Goal: Find specific page/section: Find specific page/section

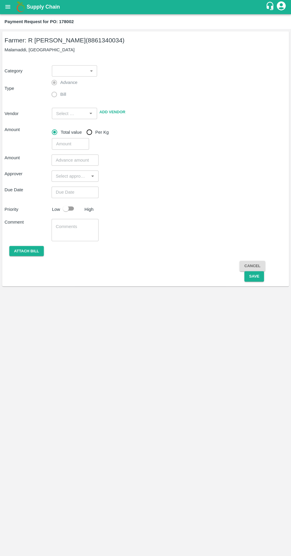
click at [5, 11] on button "open drawer" at bounding box center [8, 8] width 14 height 14
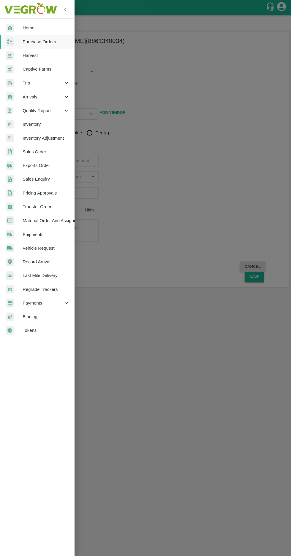
click at [34, 42] on span "Purchase Orders" at bounding box center [46, 42] width 47 height 7
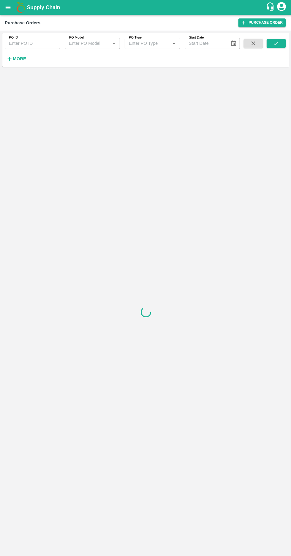
click at [12, 59] on icon "button" at bounding box center [9, 58] width 7 height 7
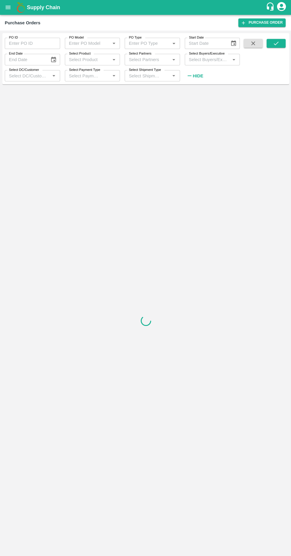
click at [203, 60] on input "Select Buyers/Executive" at bounding box center [207, 59] width 42 height 8
type input "harshv"
click at [187, 96] on div "Harshvardhan Padol" at bounding box center [211, 89] width 55 height 15
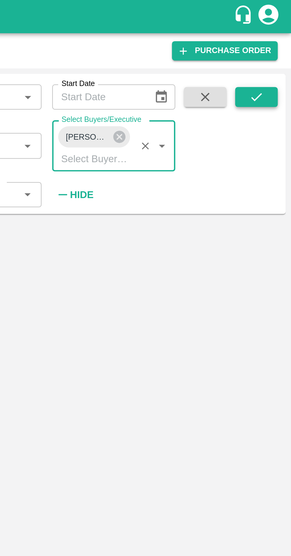
click at [271, 42] on button "submit" at bounding box center [275, 43] width 19 height 9
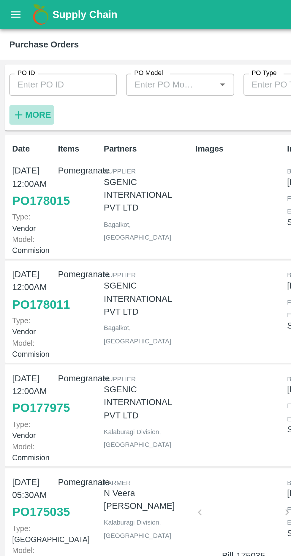
click at [18, 63] on button "More" at bounding box center [16, 59] width 23 height 10
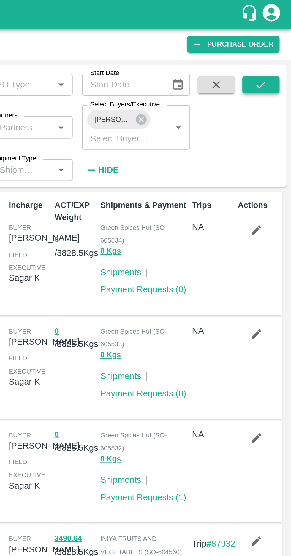
click at [272, 46] on icon "submit" at bounding box center [275, 43] width 7 height 7
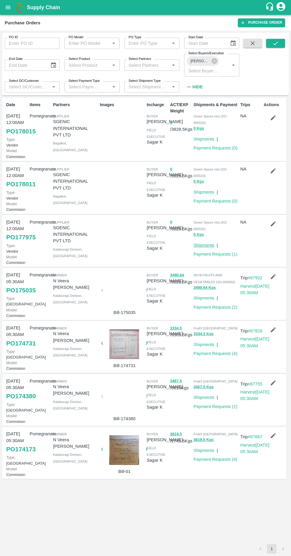
click at [201, 248] on link "Shipments" at bounding box center [203, 245] width 21 height 5
click at [199, 195] on link "Shipments" at bounding box center [203, 192] width 21 height 5
click at [200, 137] on link "Shipments" at bounding box center [203, 139] width 21 height 5
